Goal: Information Seeking & Learning: Learn about a topic

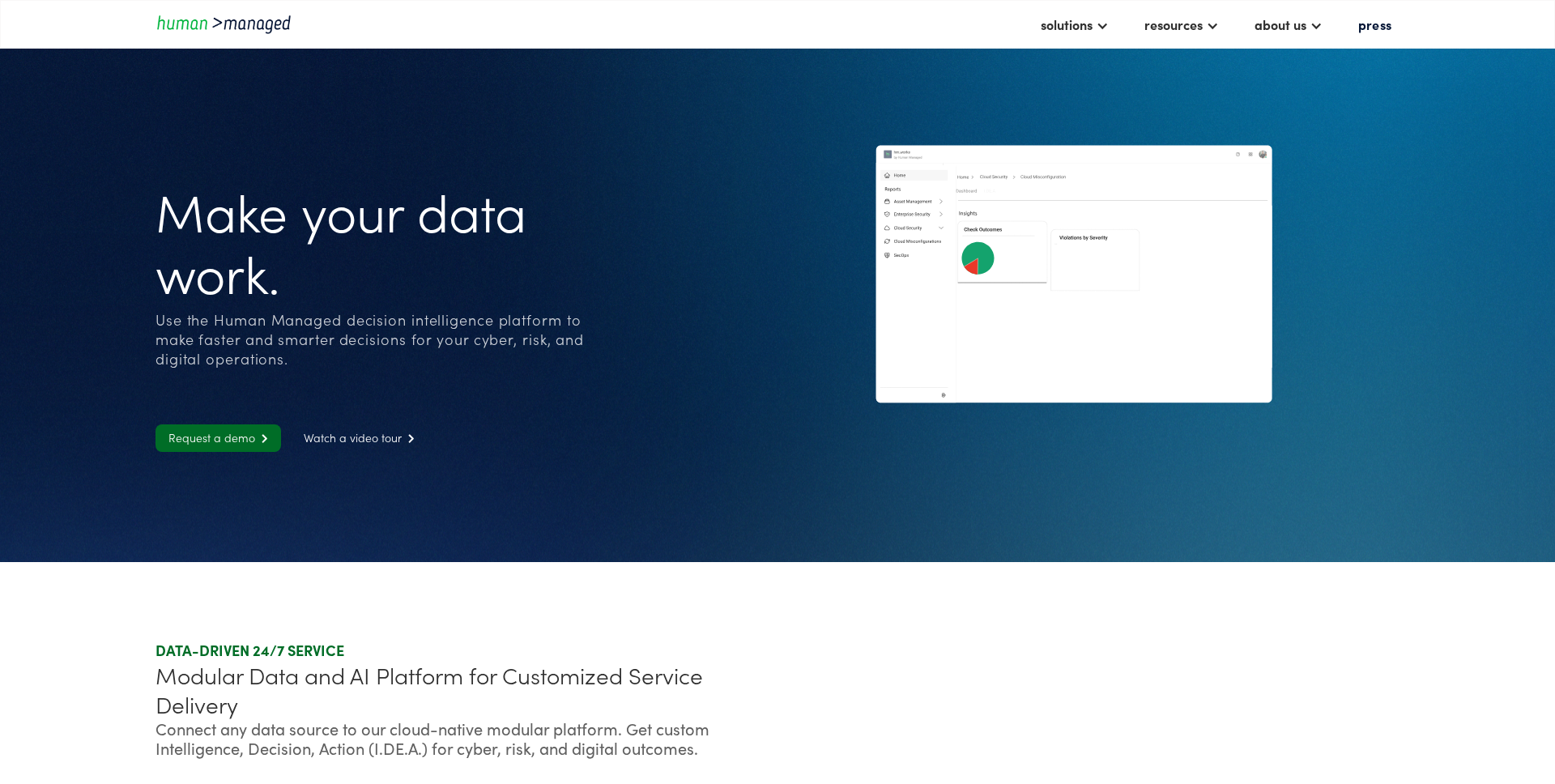
drag, startPoint x: 153, startPoint y: 320, endPoint x: 391, endPoint y: 323, distance: 238.0
click at [391, 323] on section "Make your data work. Use the Human Managed decision intelligence platform to ma…" at bounding box center [778, 281] width 1555 height 562
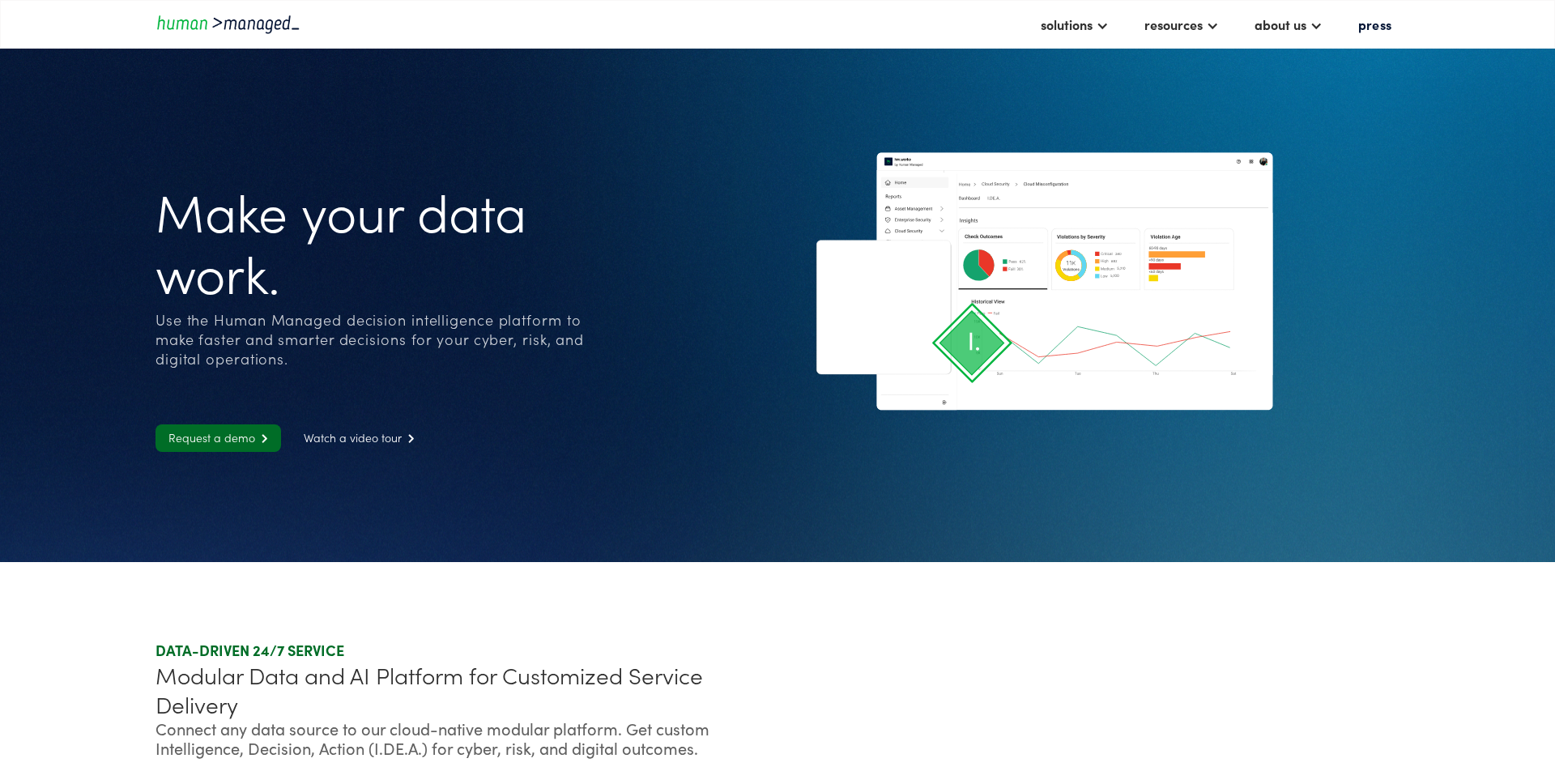
click at [436, 323] on div "Use the Human Managed decision intelligence platform to make faster and smarter…" at bounding box center [385, 339] width 460 height 58
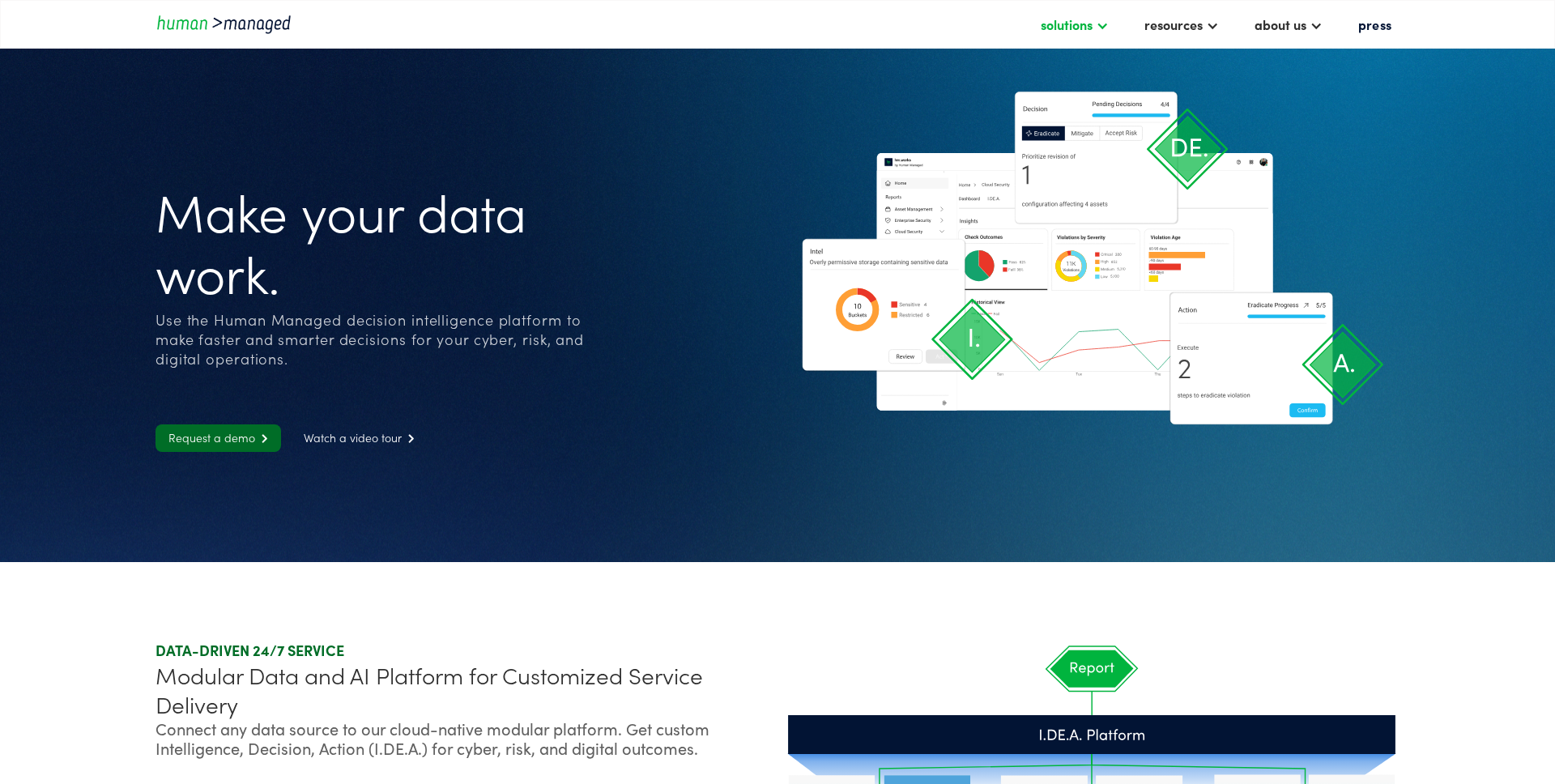
click at [1069, 18] on div "solutions" at bounding box center [1066, 24] width 52 height 20
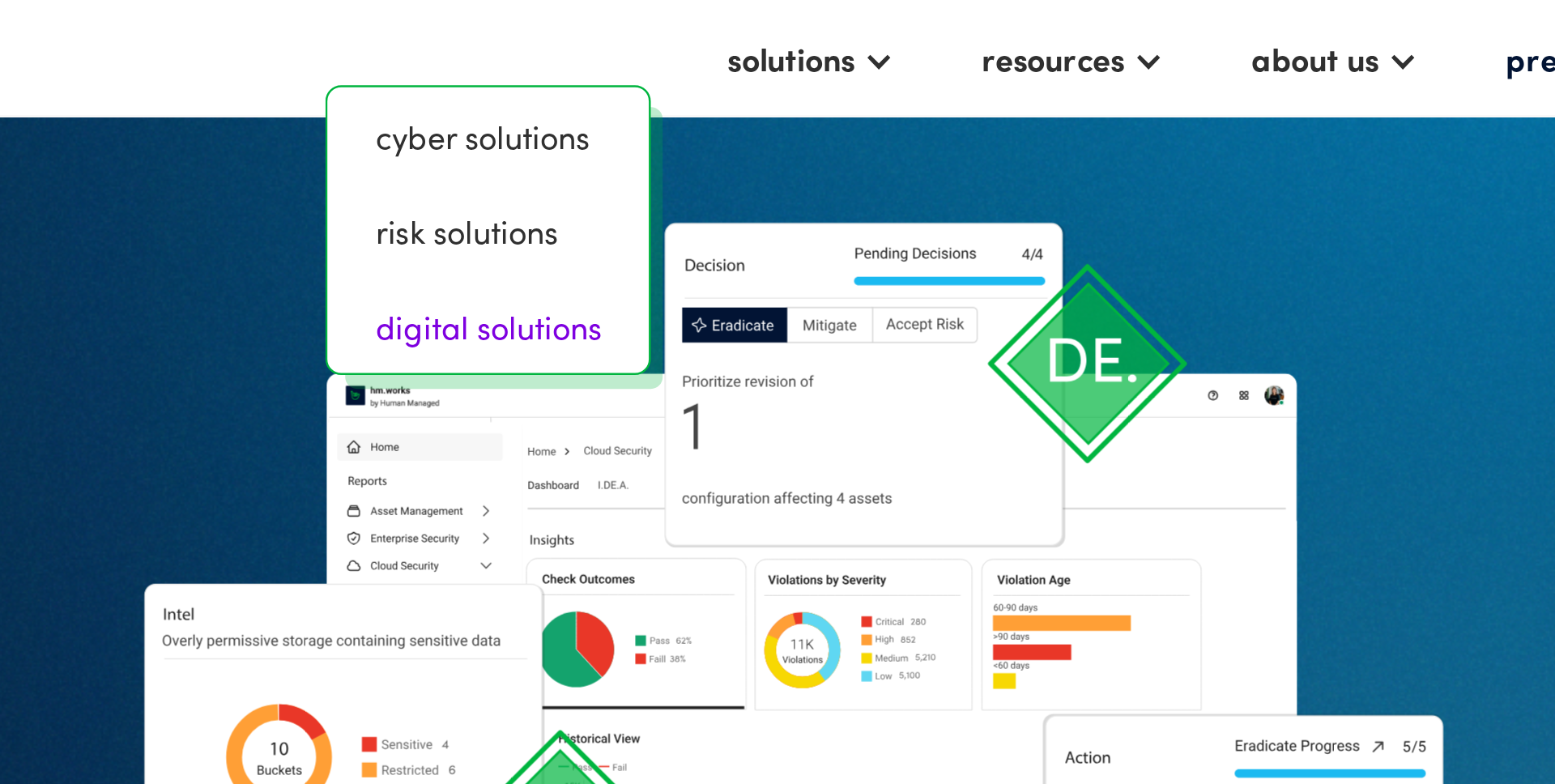
click at [937, 138] on link "digital solutions" at bounding box center [942, 133] width 118 height 26
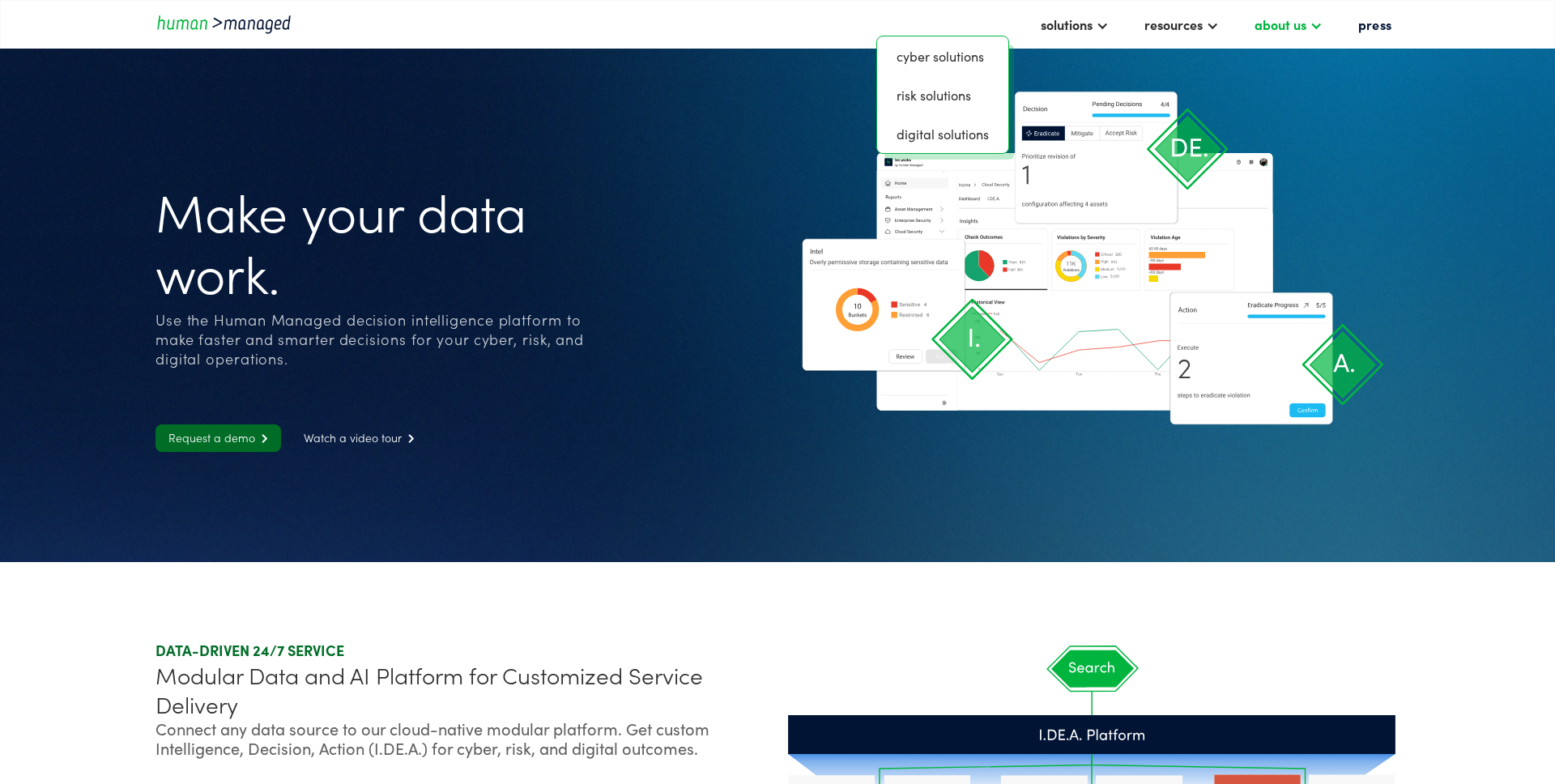
click at [1295, 26] on div "about us" at bounding box center [1280, 24] width 52 height 20
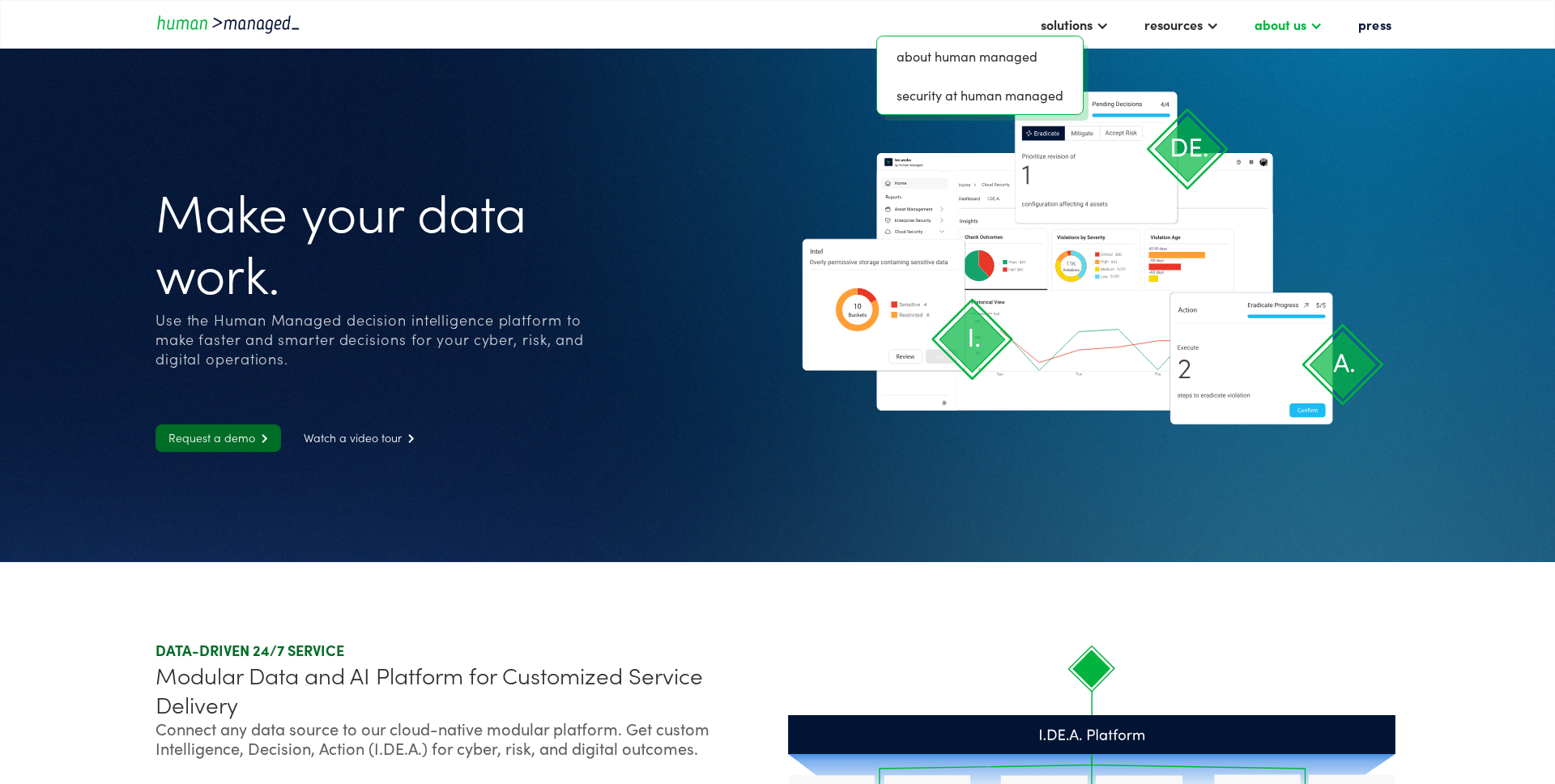
click at [1295, 26] on div "about us" at bounding box center [1280, 24] width 52 height 20
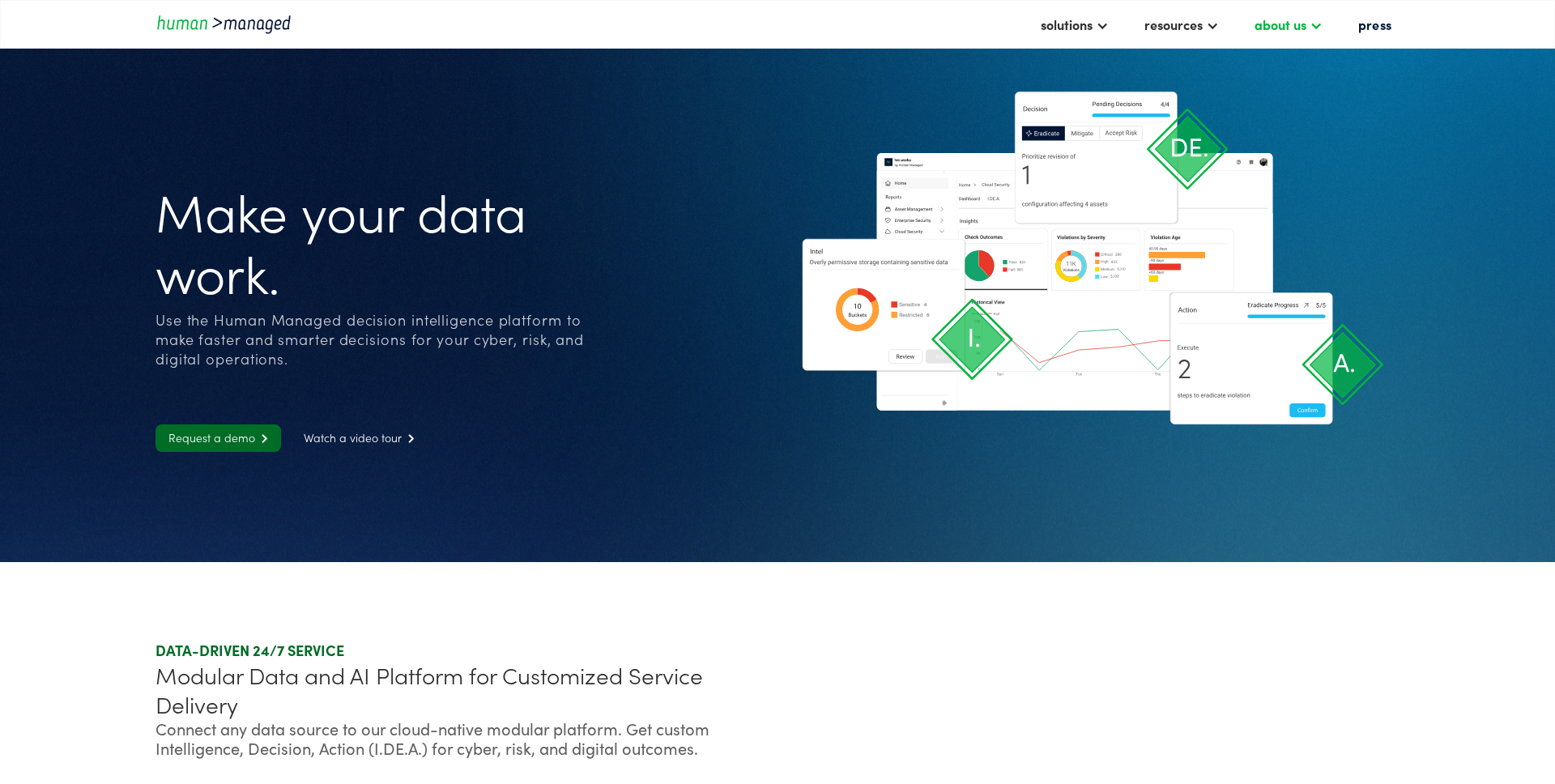
click at [1326, 25] on div "about us" at bounding box center [1288, 24] width 85 height 27
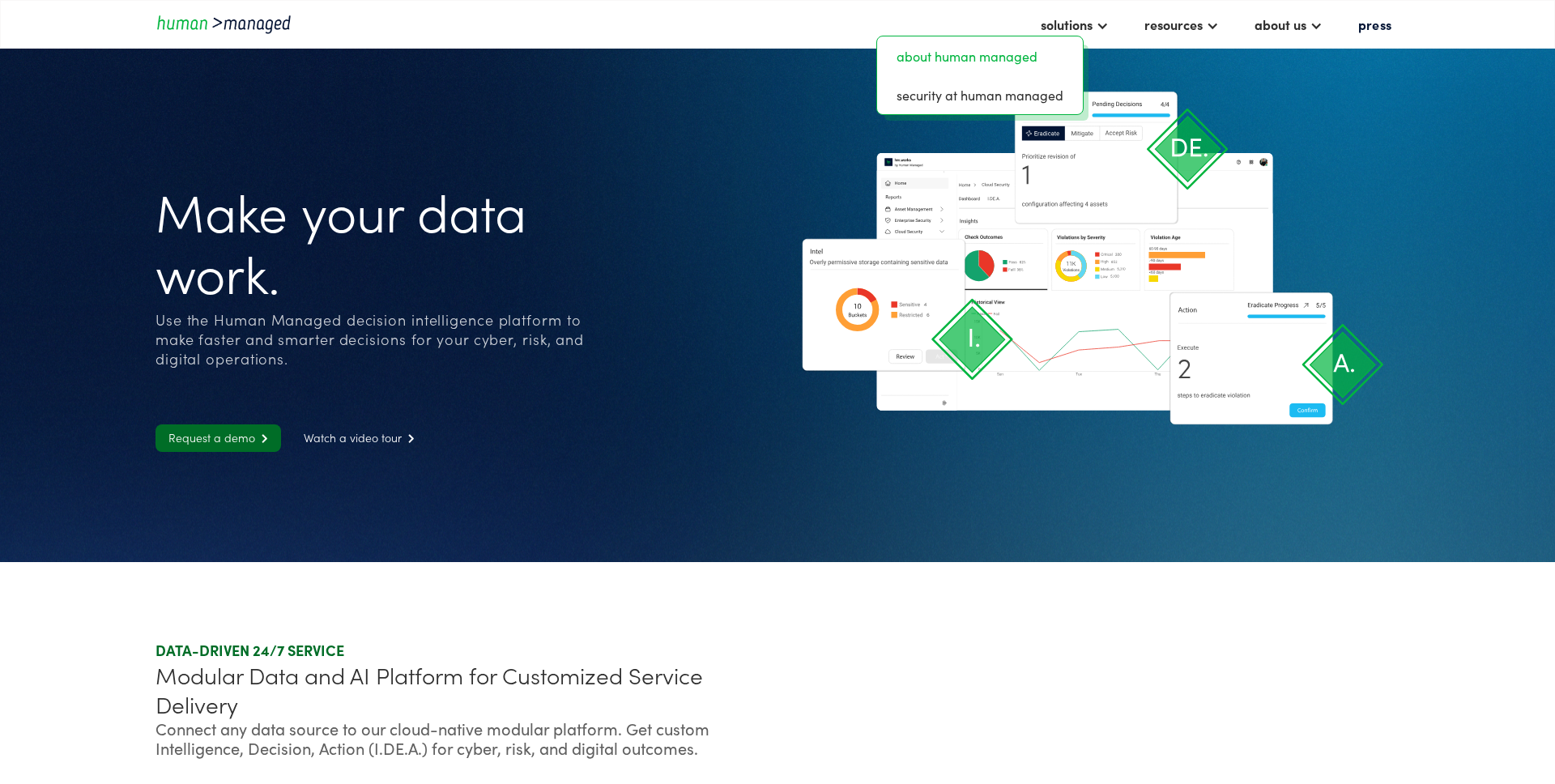
click at [1047, 50] on link "about human managed" at bounding box center [980, 56] width 193 height 26
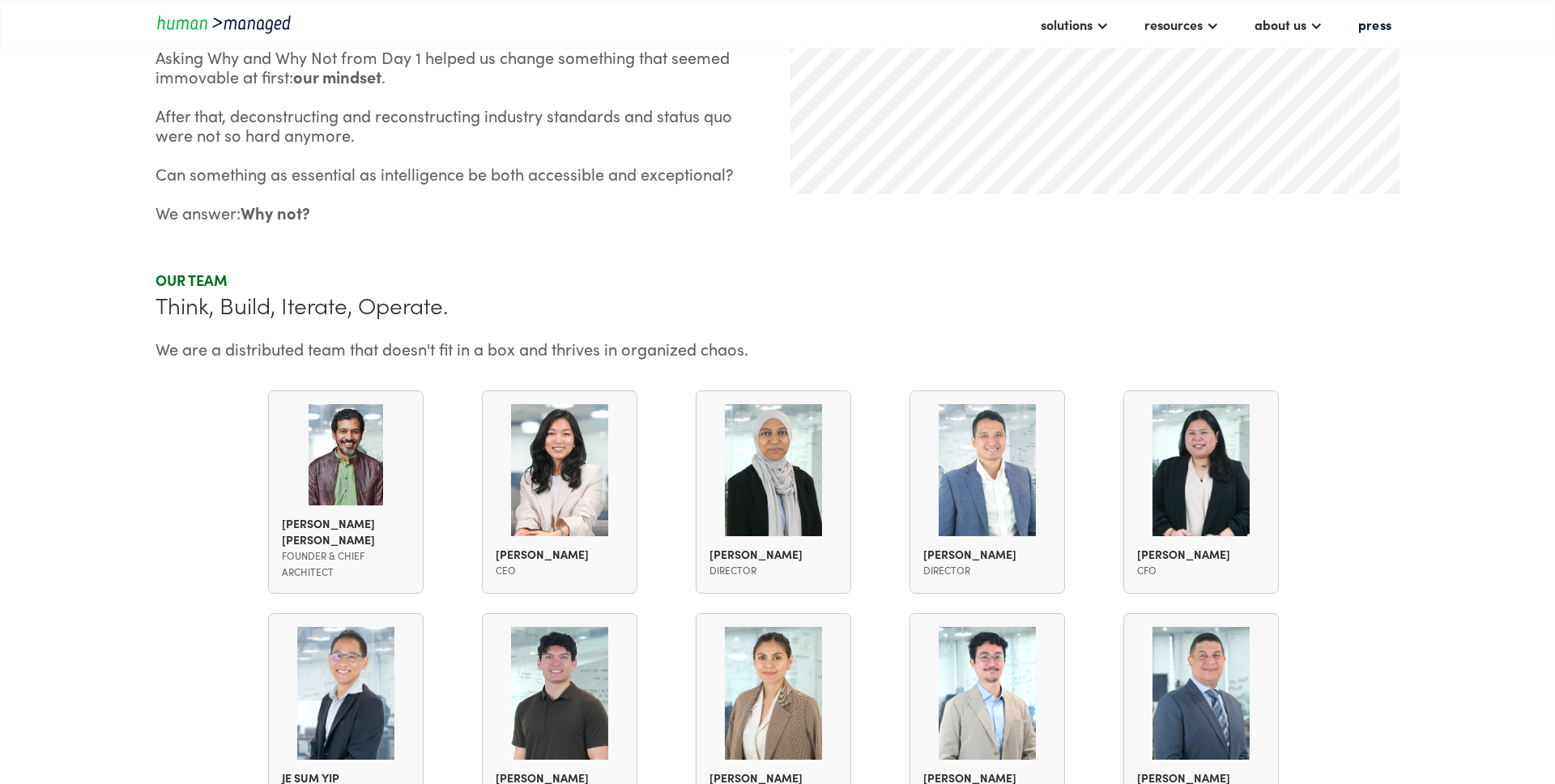
scroll to position [1055, 0]
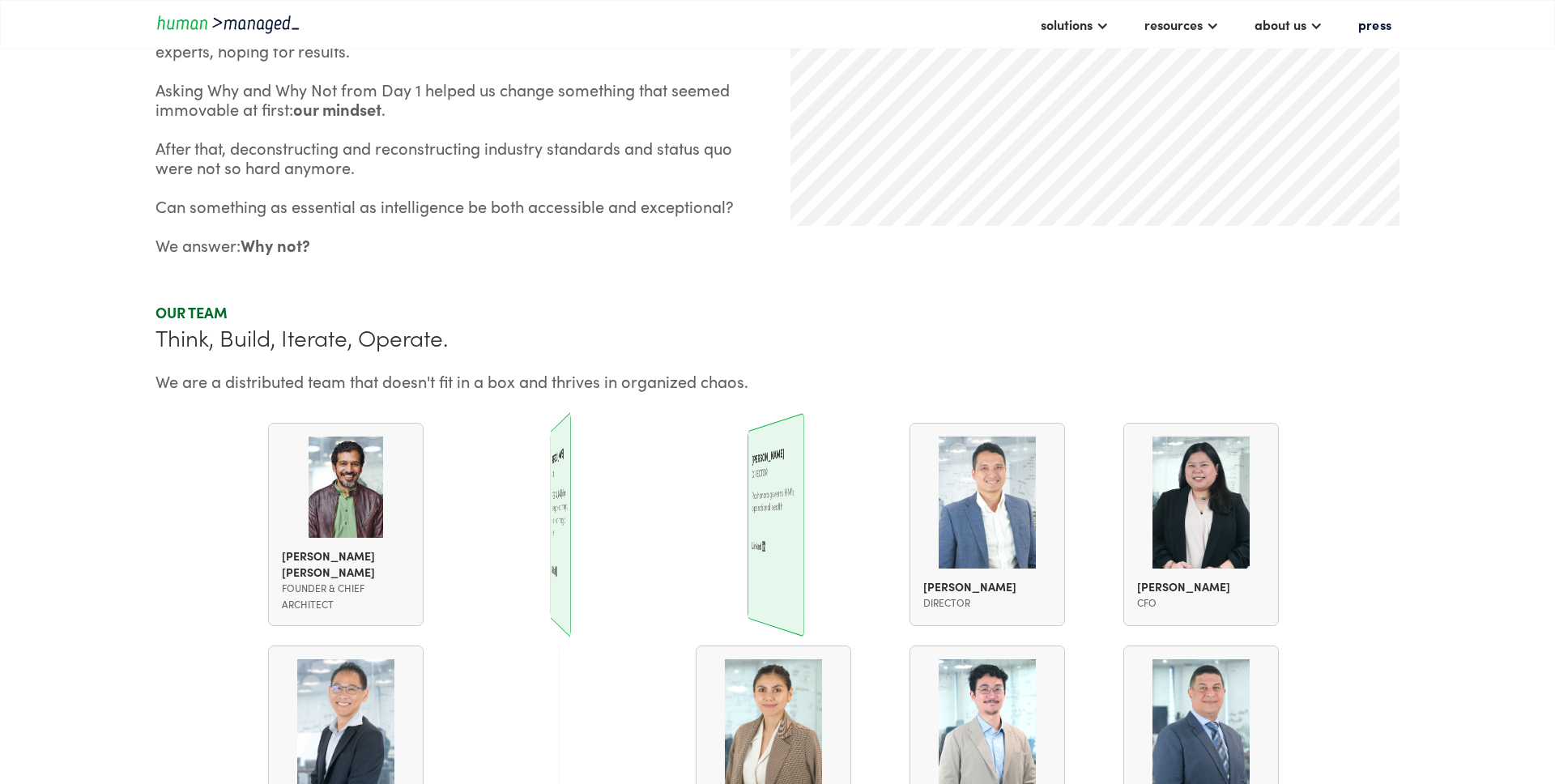
click at [1367, 439] on div "[PERSON_NAME] [PERSON_NAME] Founder & Chief Architect [PERSON_NAME] [PERSON_NAM…" at bounding box center [778, 747] width 1244 height 650
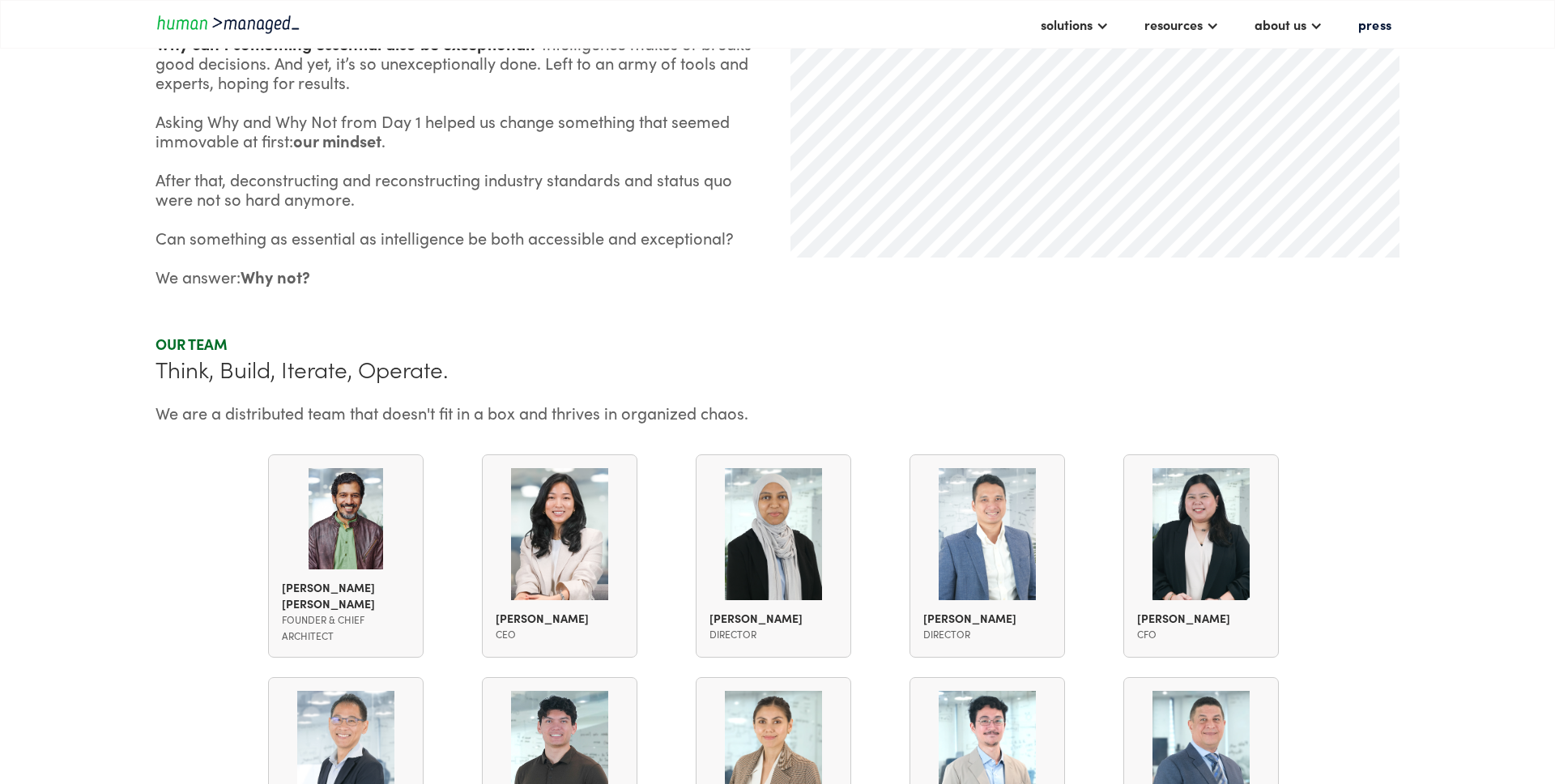
scroll to position [1129, 0]
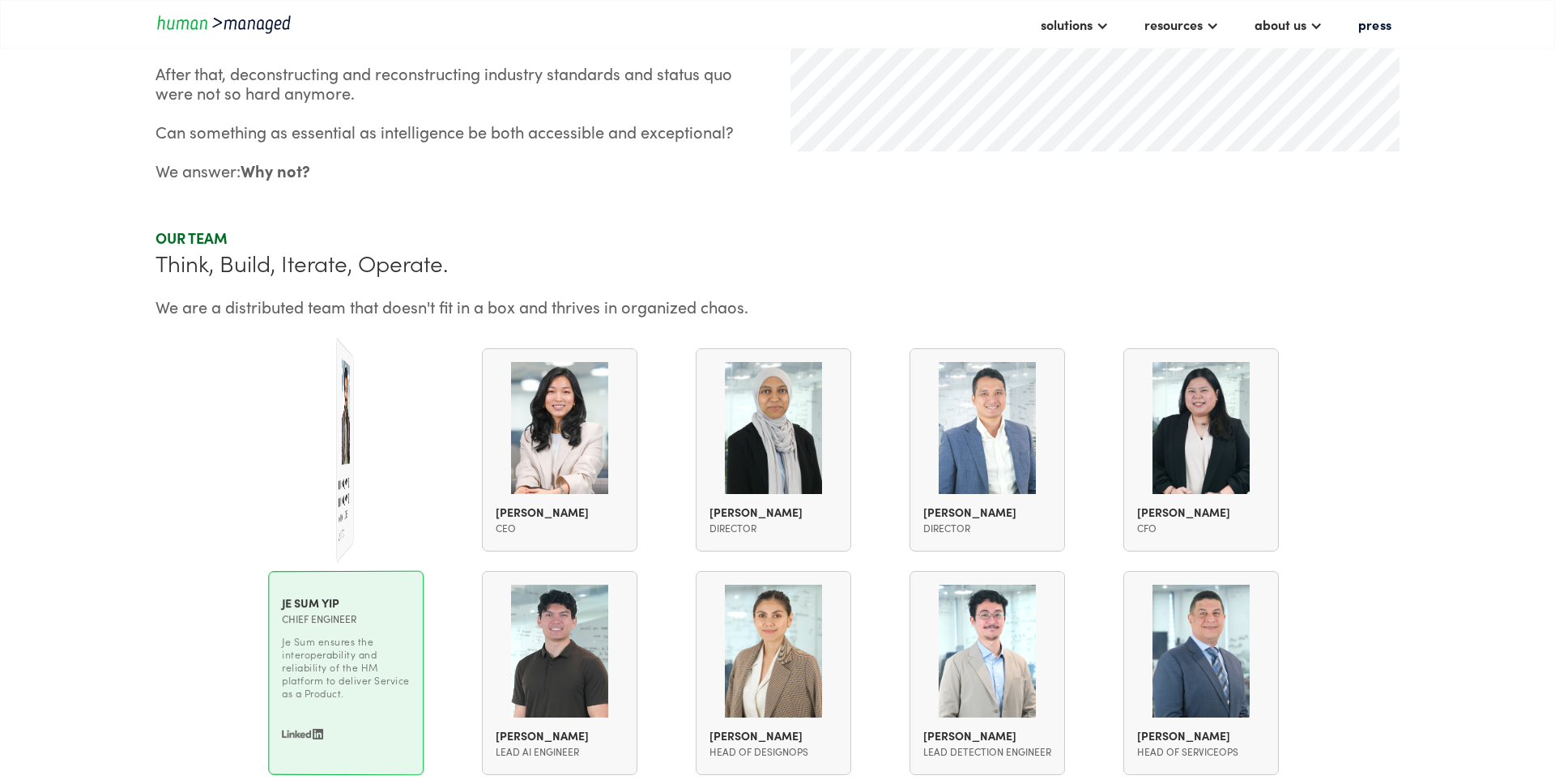
click at [315, 511] on div "[PERSON_NAME] [PERSON_NAME] Founder & Chief Architect [PERSON_NAME] [PERSON_NAM…" at bounding box center [346, 450] width 186 height 204
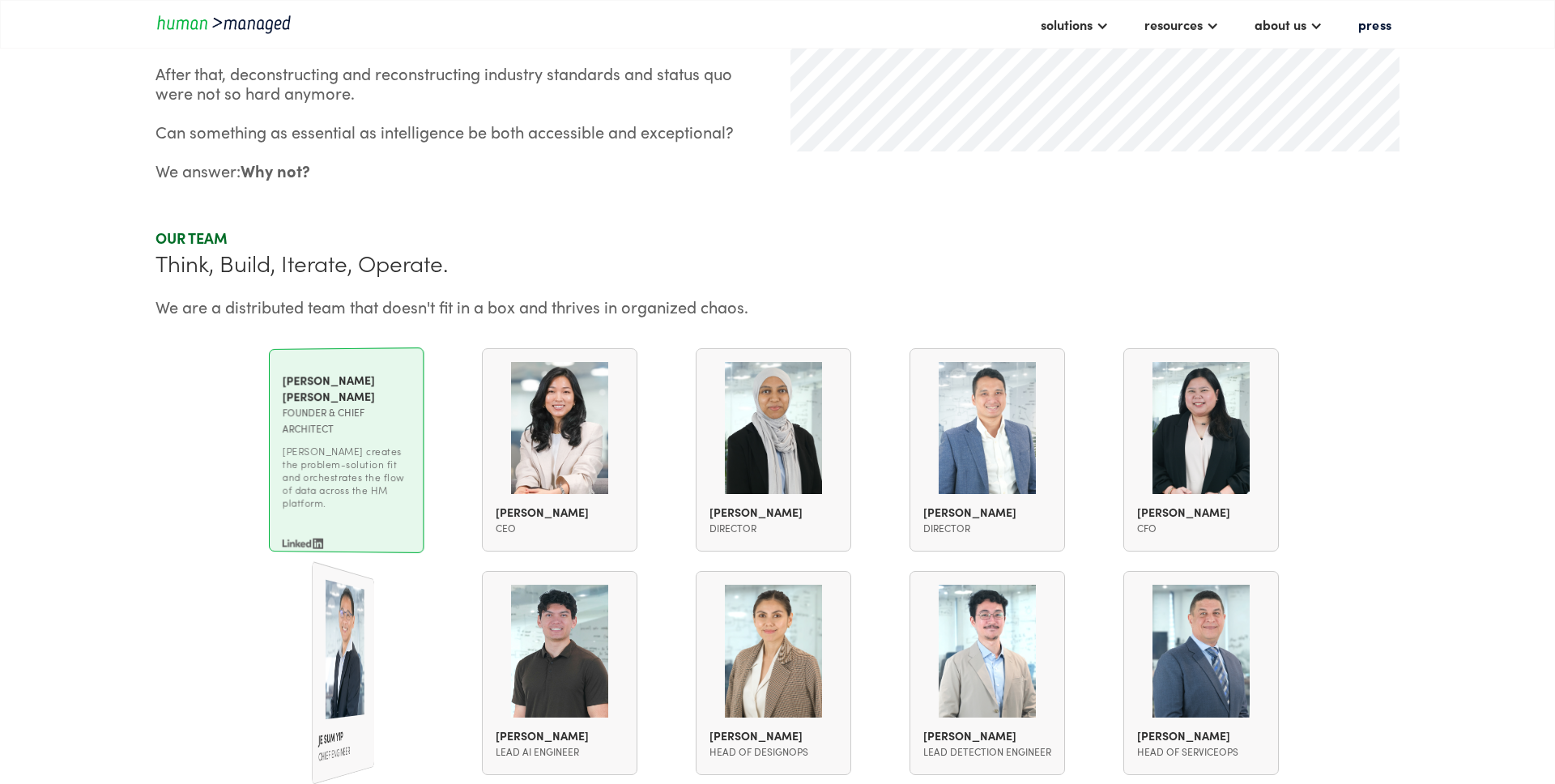
click at [315, 511] on div "[PERSON_NAME] [PERSON_NAME] Founder & Chief Architect [PERSON_NAME] [PERSON_NAM…" at bounding box center [346, 450] width 155 height 206
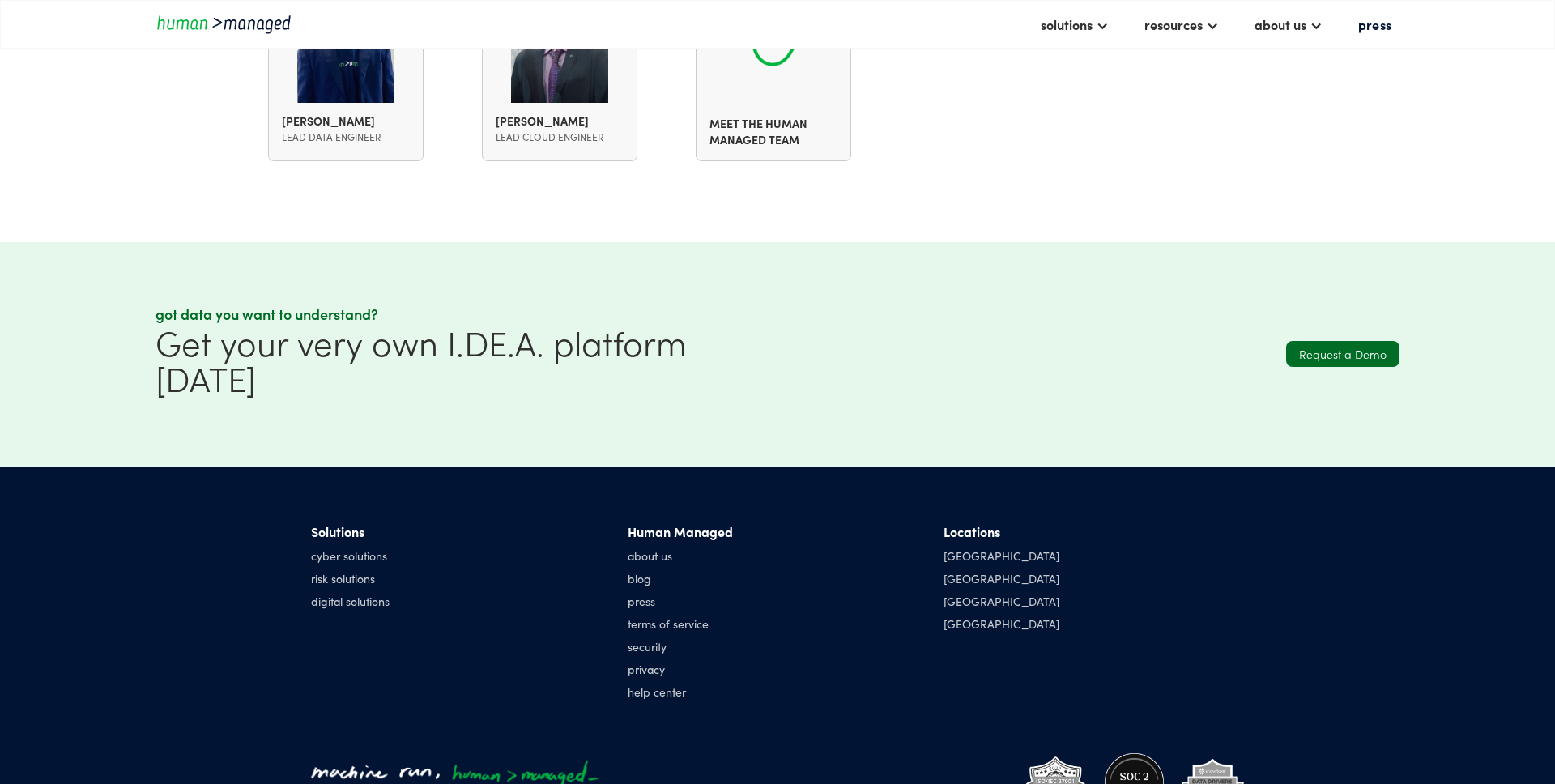
scroll to position [2068, 0]
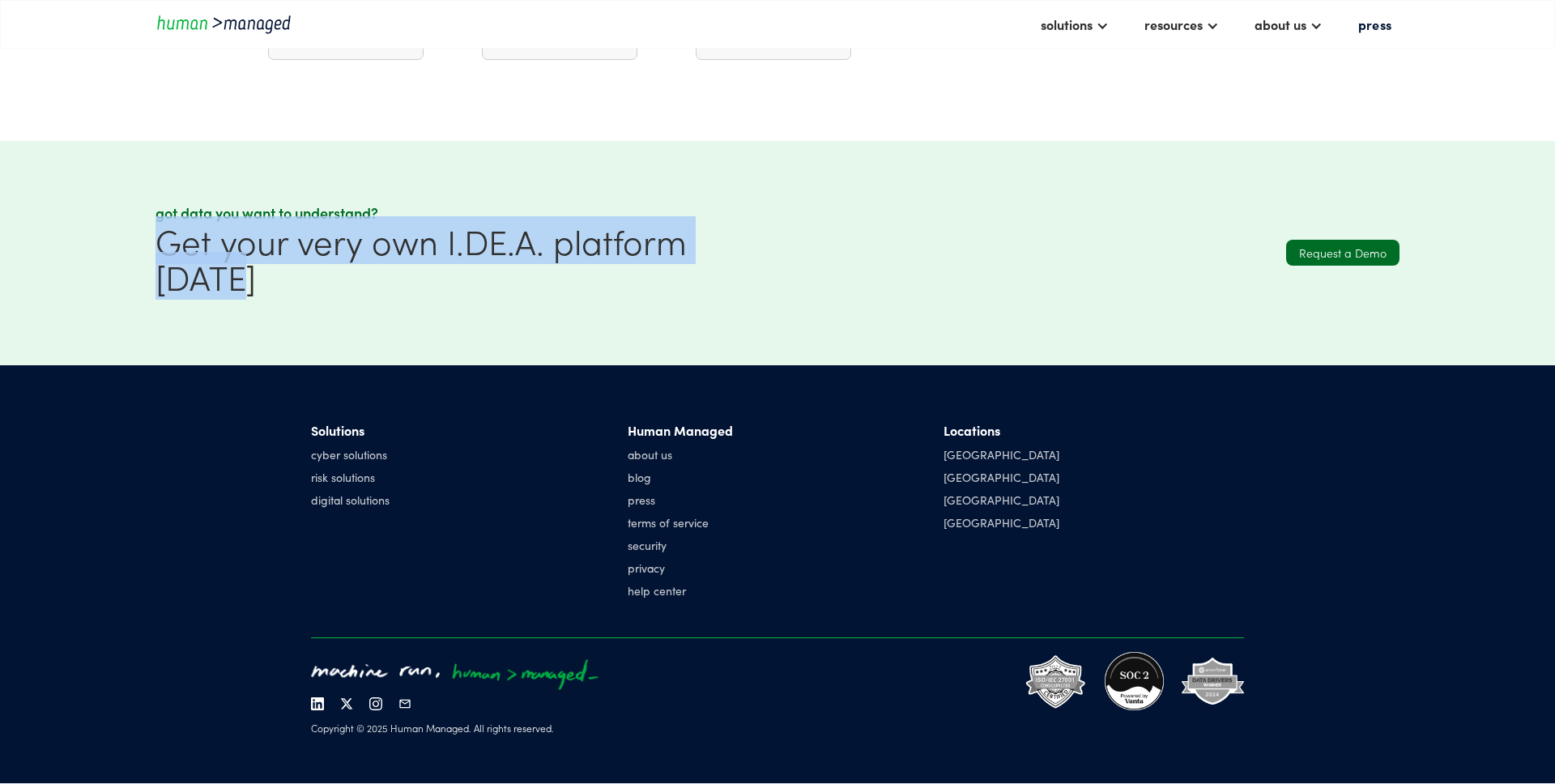
drag, startPoint x: 156, startPoint y: 242, endPoint x: 361, endPoint y: 316, distance: 217.9
click at [361, 316] on div "Got data you want to understand? Get your very own I.DE.A. platform [DATE] Requ…" at bounding box center [778, 253] width 1244 height 225
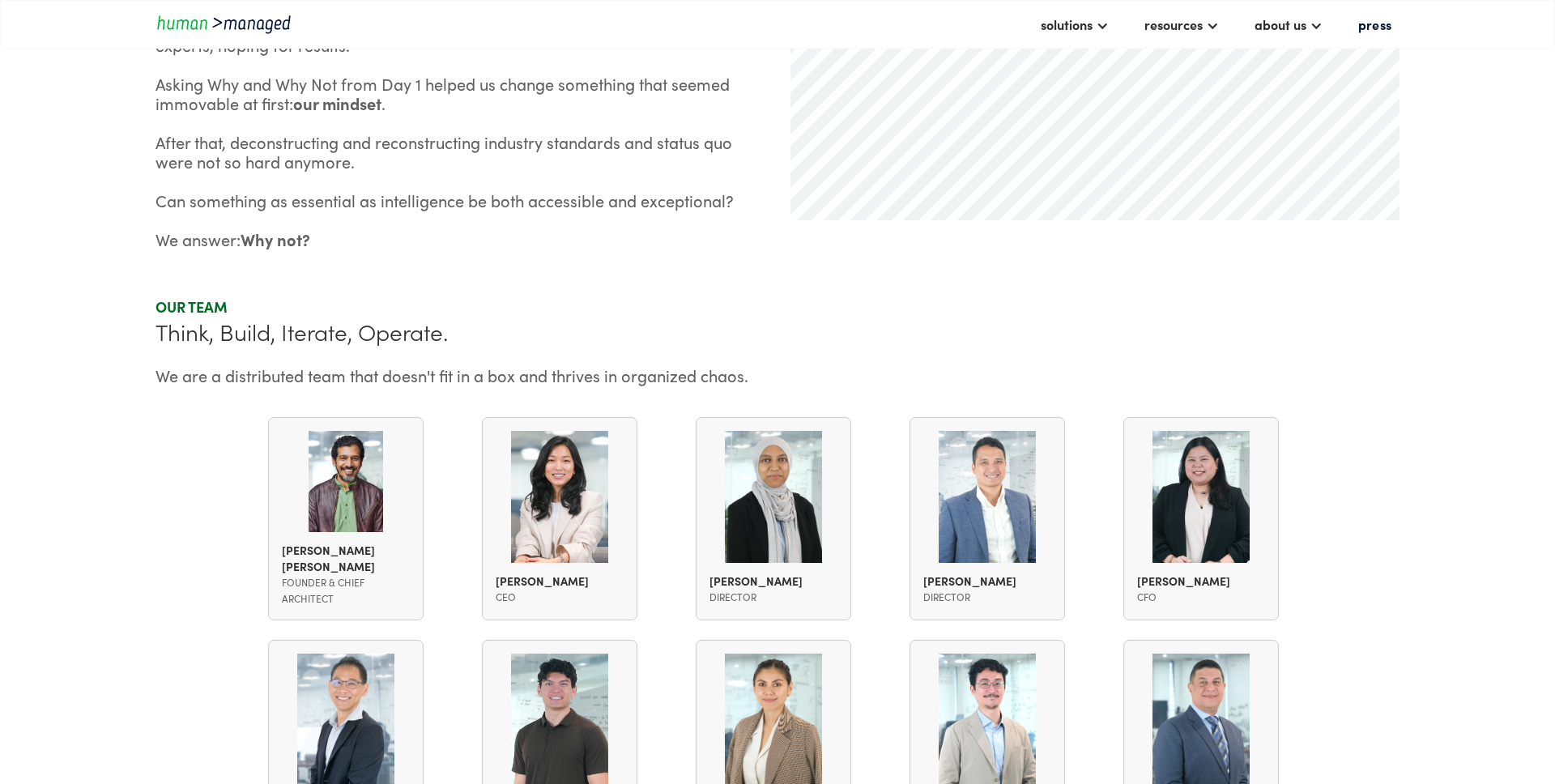
scroll to position [1057, 0]
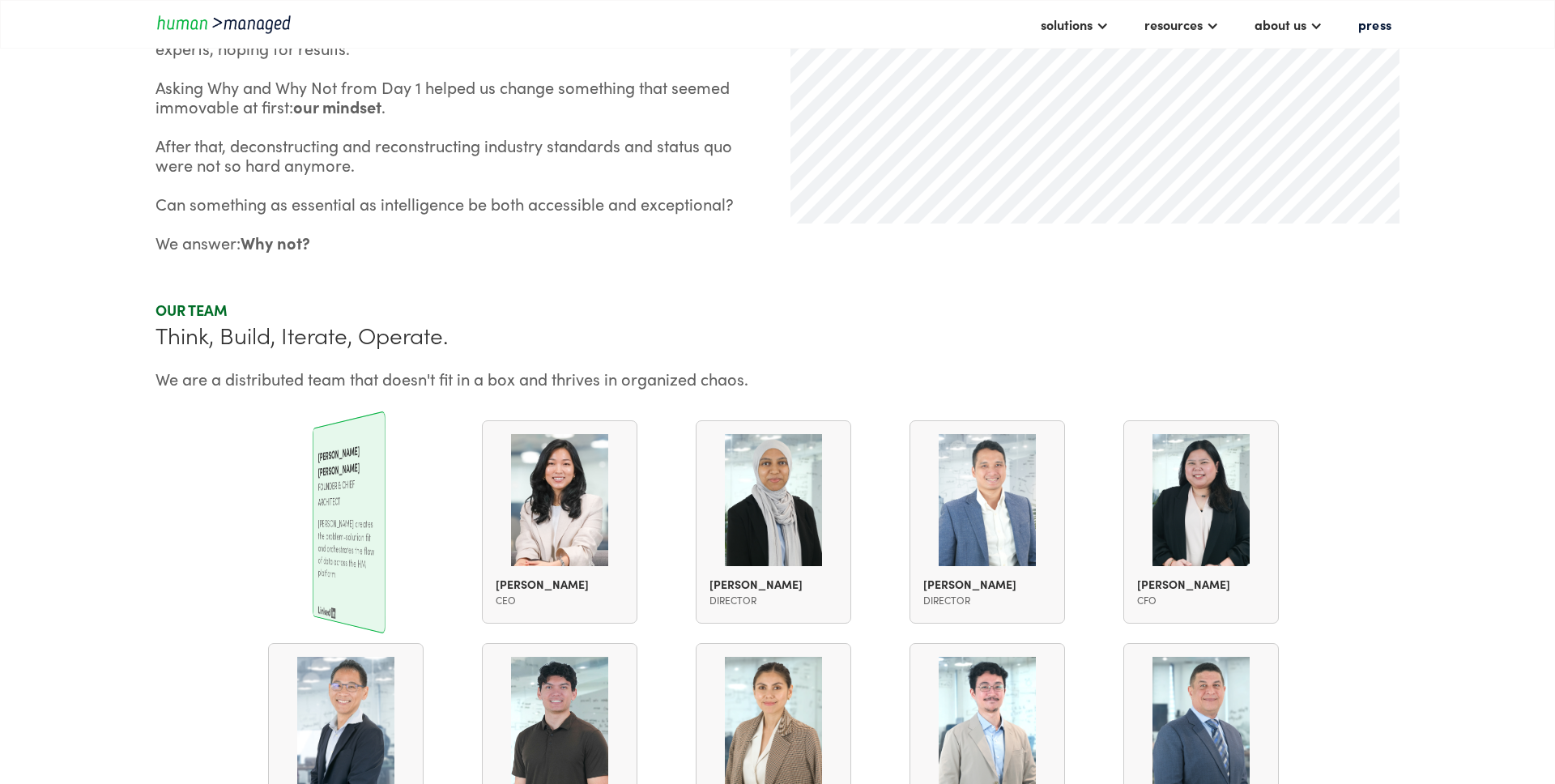
click at [318, 377] on div "We are a distributed team that doesn't fit in a box and thrives in organized ch…" at bounding box center [778, 377] width 1244 height 20
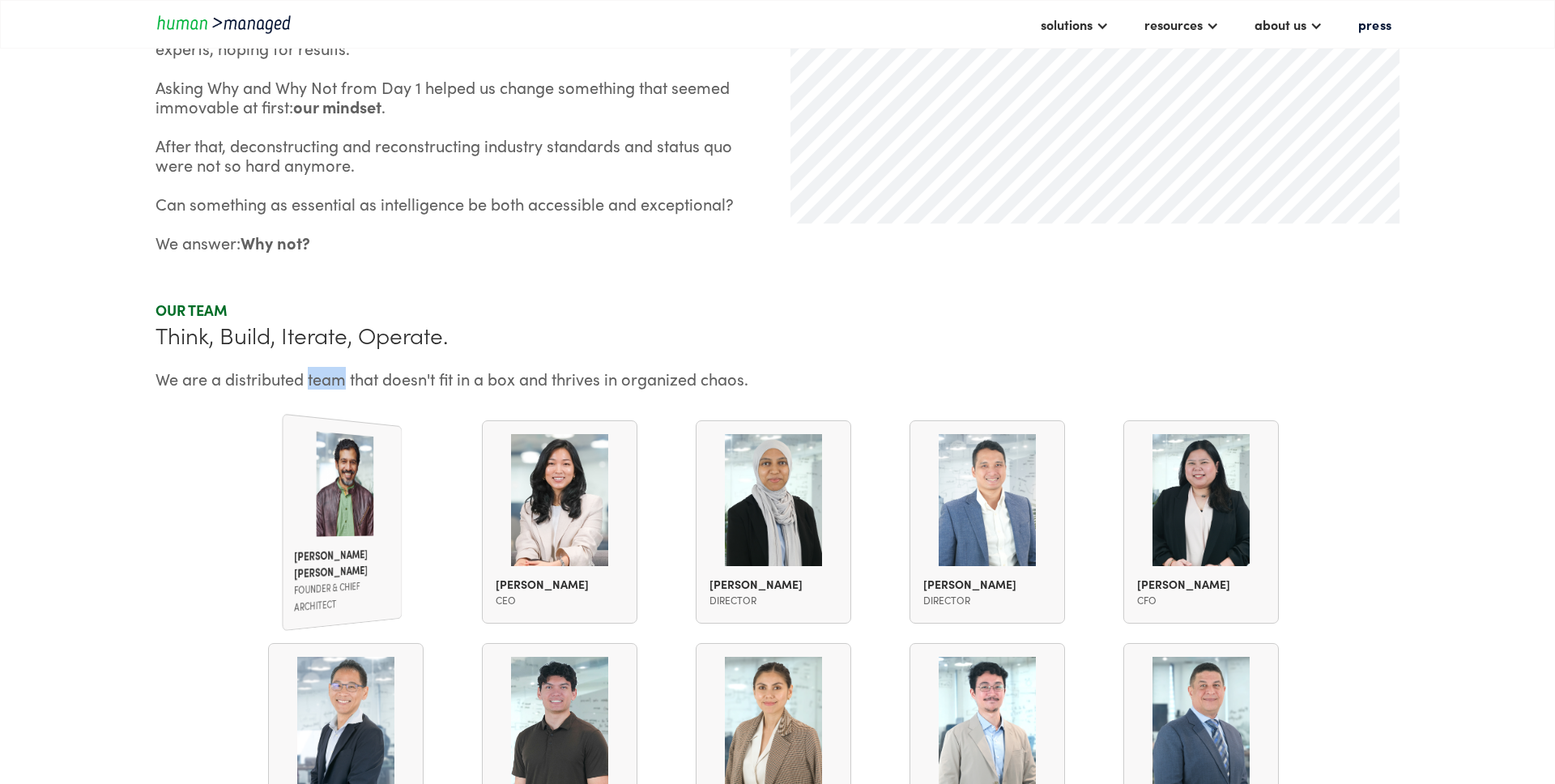
click at [318, 377] on div "We are a distributed team that doesn't fit in a box and thrives in organized ch…" at bounding box center [778, 377] width 1244 height 20
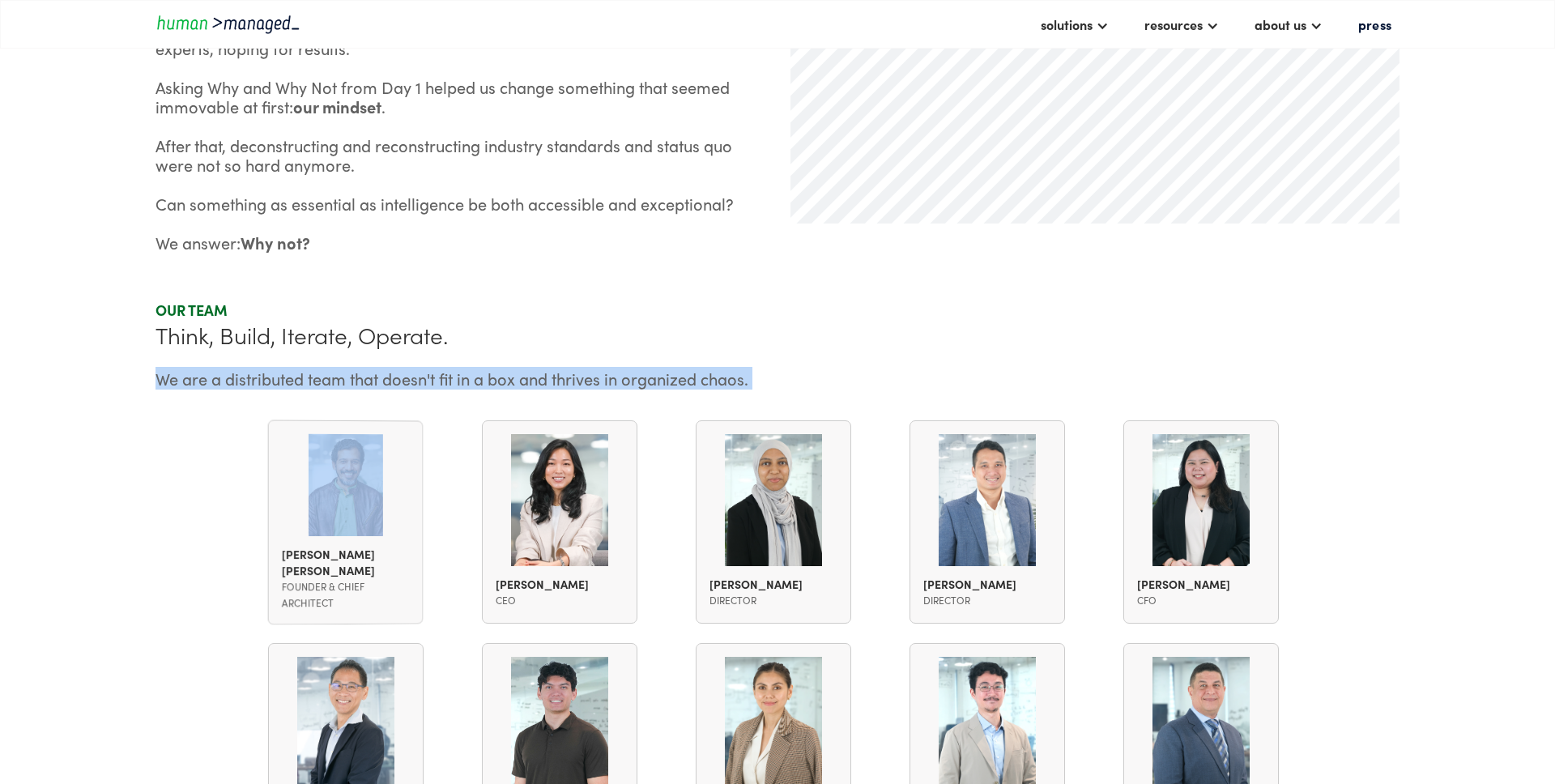
click at [318, 377] on div "We are a distributed team that doesn't fit in a box and thrives in organized ch…" at bounding box center [778, 377] width 1244 height 20
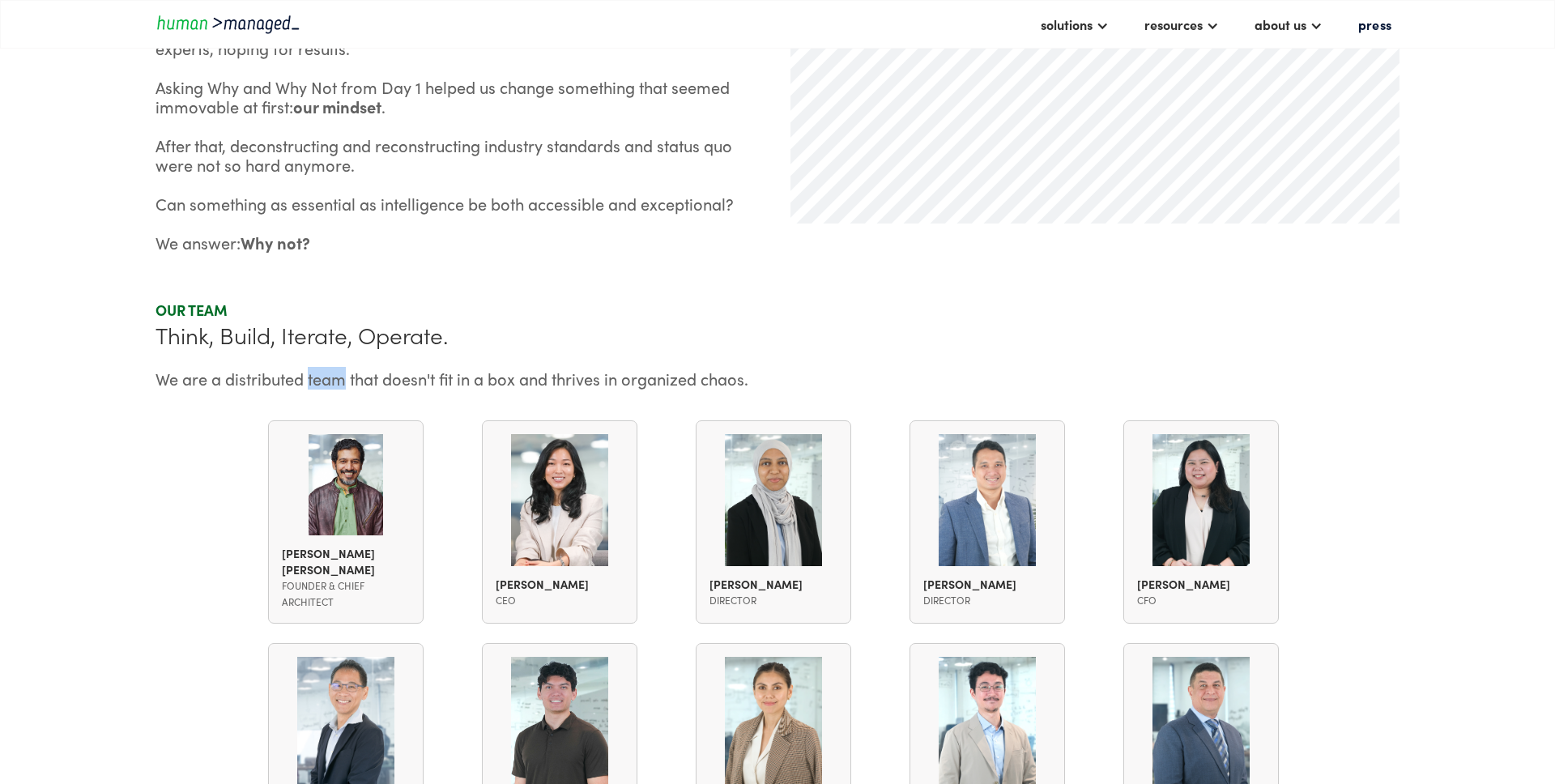
click at [318, 377] on div "We are a distributed team that doesn't fit in a box and thrives in organized ch…" at bounding box center [778, 377] width 1244 height 20
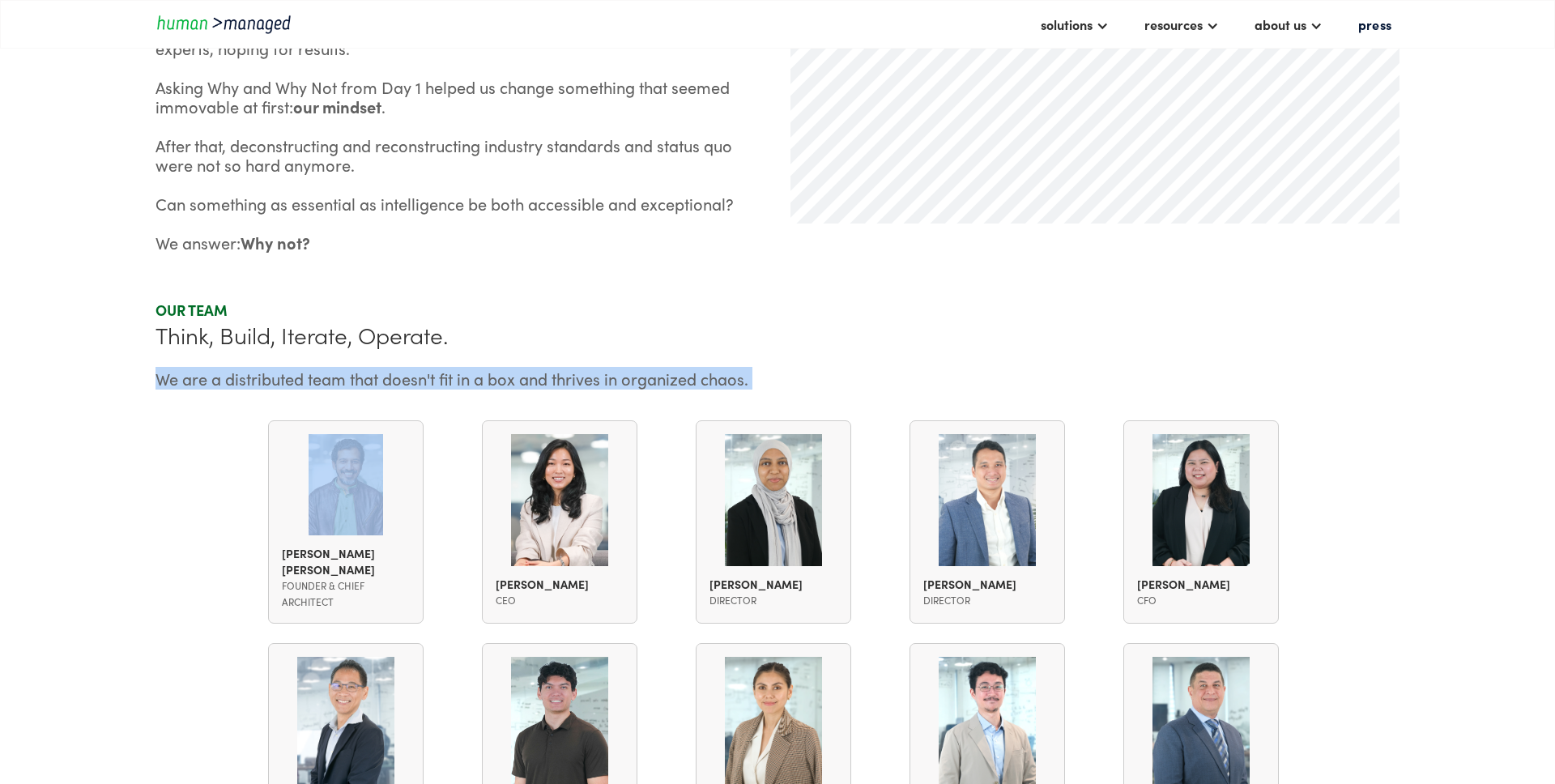
click at [318, 377] on div "We are a distributed team that doesn't fit in a box and thrives in organized ch…" at bounding box center [778, 377] width 1244 height 20
click at [153, 506] on section "Our team Think, Build, Iterate, Operate. We are a distributed team that doesn't…" at bounding box center [778, 726] width 1555 height 851
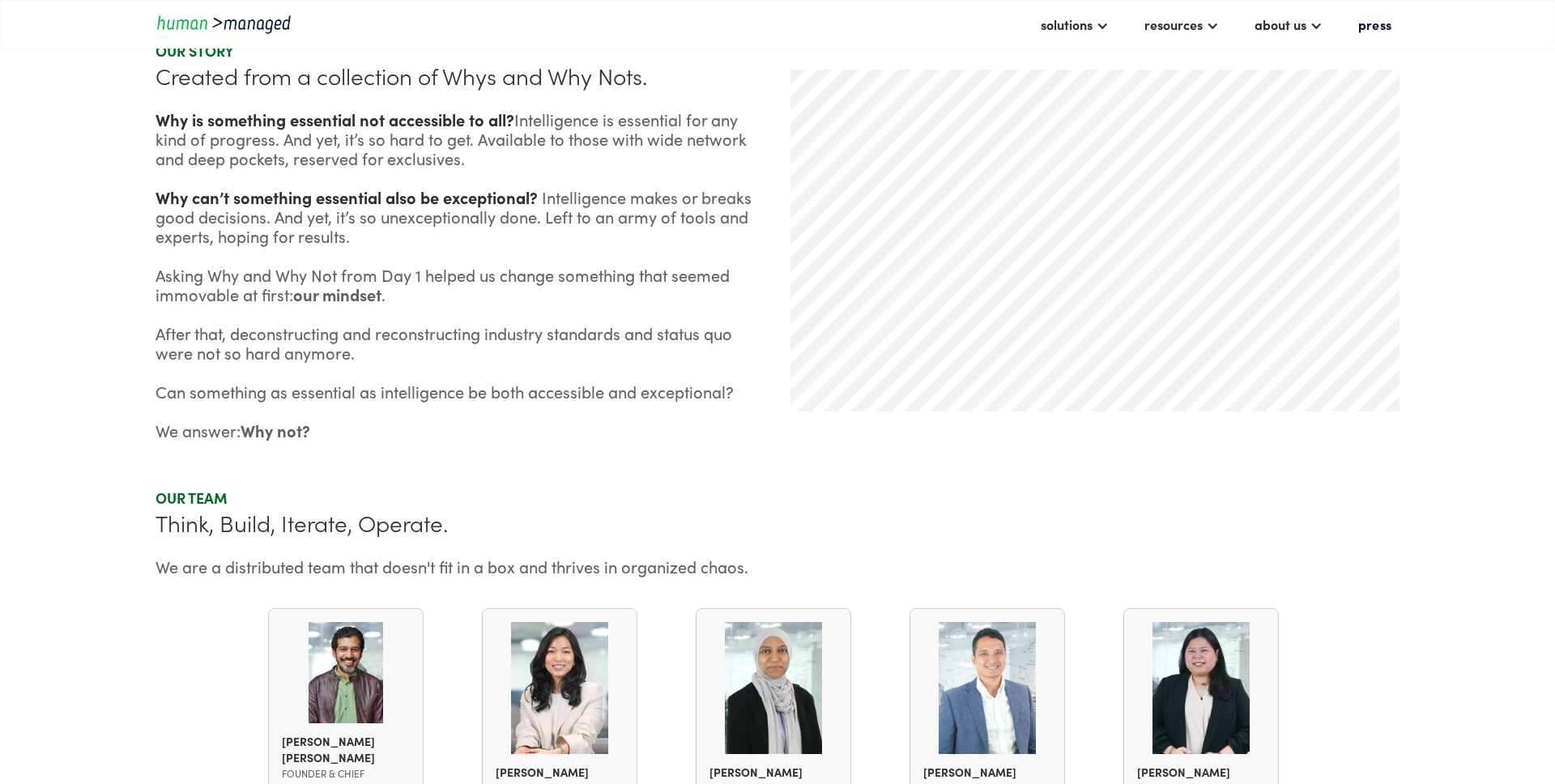
scroll to position [758, 0]
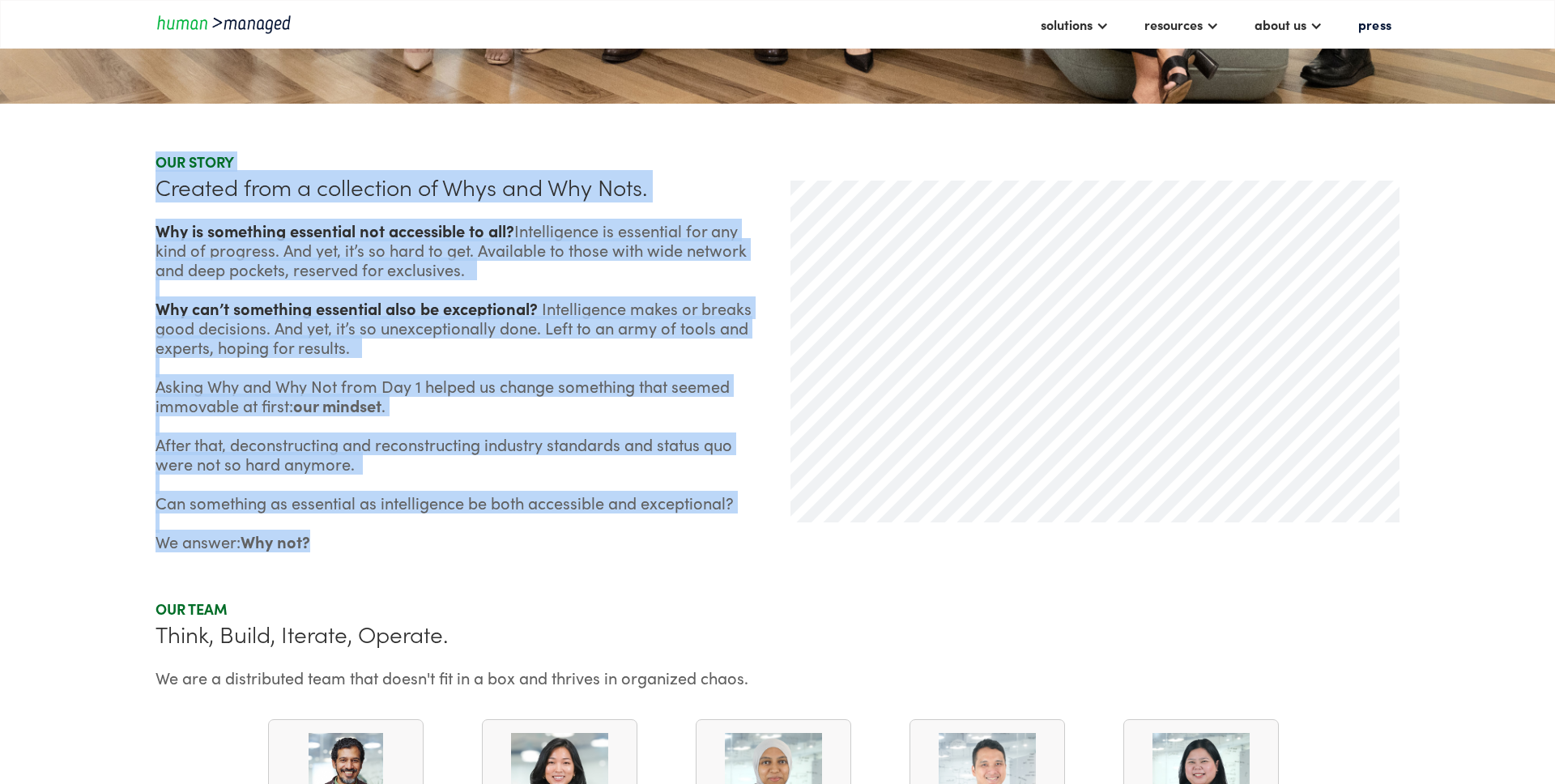
drag, startPoint x: 156, startPoint y: 163, endPoint x: 339, endPoint y: 541, distance: 420.0
click at [339, 541] on div "Our Story Created from a collection of Whys and Why Nots. Why is something esse…" at bounding box center [460, 351] width 609 height 398
click at [339, 541] on div "Why is something essential not accessible to all?​ Intelligence is essential fo…" at bounding box center [460, 385] width 609 height 331
drag, startPoint x: 330, startPoint y: 540, endPoint x: 114, endPoint y: 175, distance: 424.1
click at [114, 175] on section "Our Story Created from a collection of Whys and Why Nots. Why is something esse…" at bounding box center [778, 351] width 1555 height 495
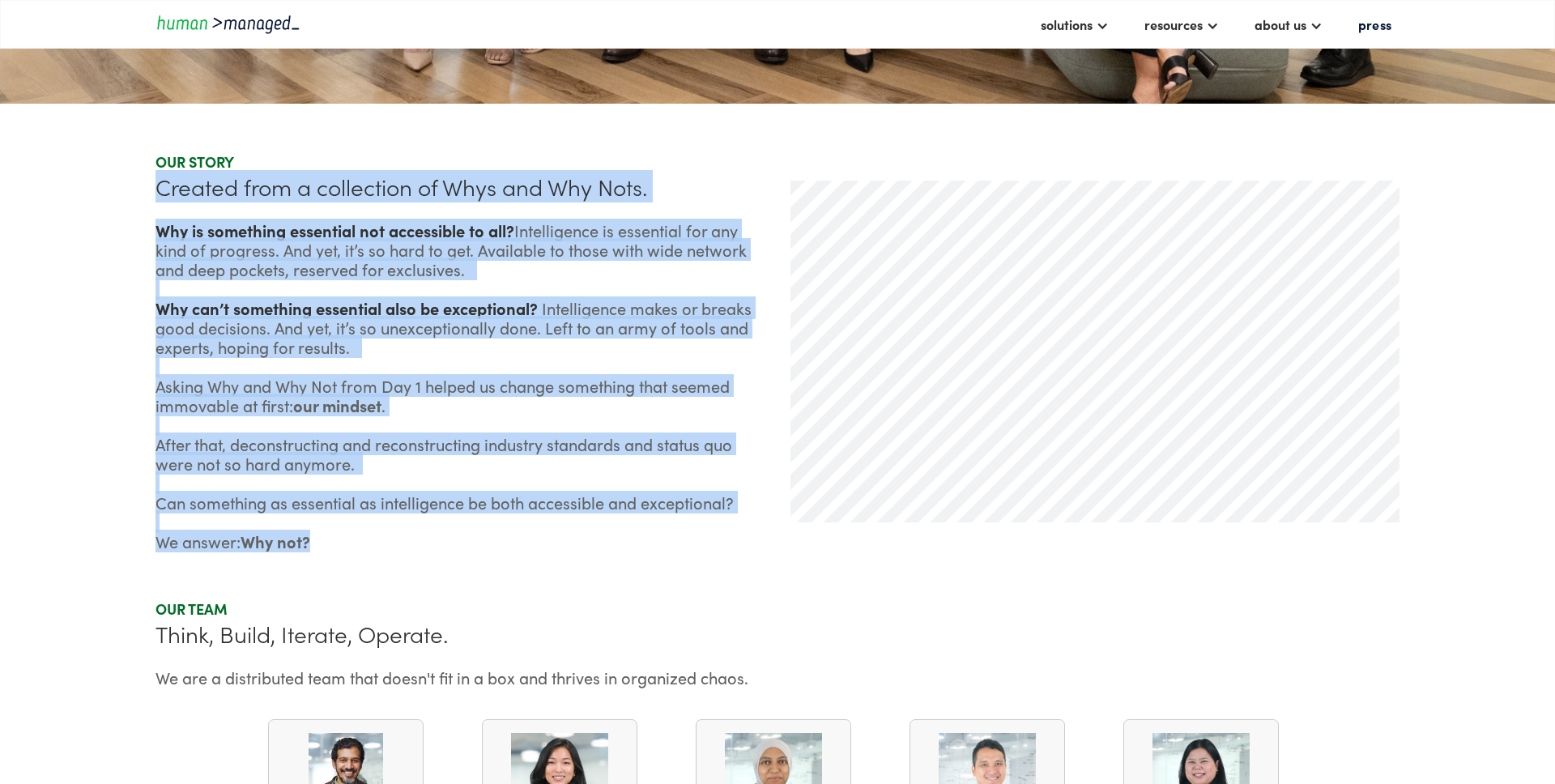
click at [314, 341] on div "Why is something essential not accessible to all?​ Intelligence is essential fo…" at bounding box center [460, 385] width 609 height 331
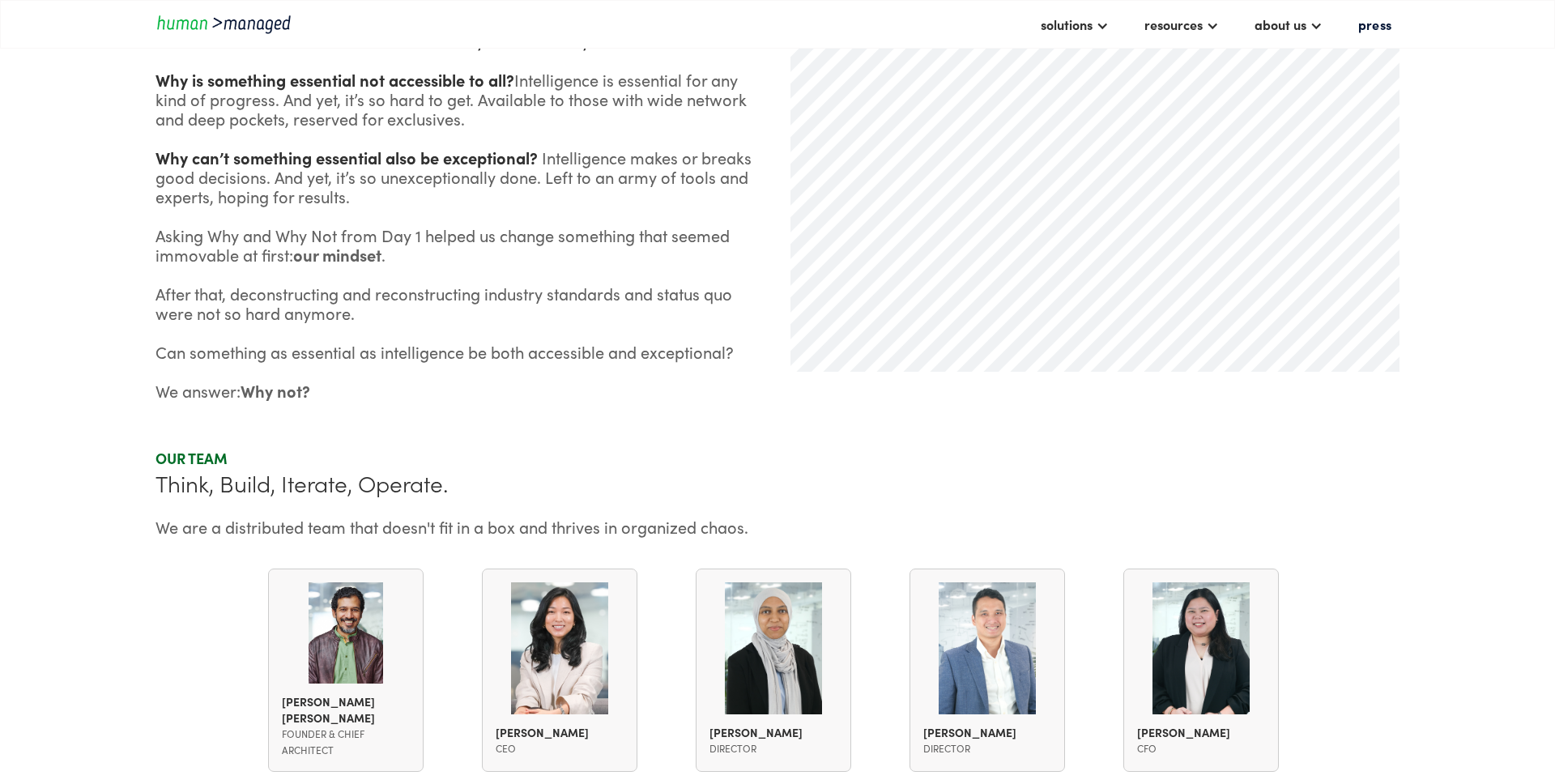
scroll to position [906, 0]
